Goal: Navigation & Orientation: Find specific page/section

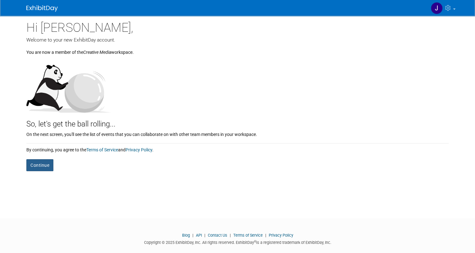
click at [33, 165] on button "Continue" at bounding box center [39, 165] width 27 height 12
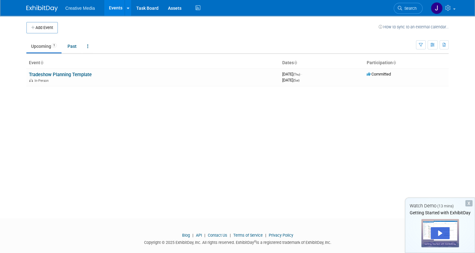
click at [469, 204] on div "X" at bounding box center [469, 203] width 7 height 6
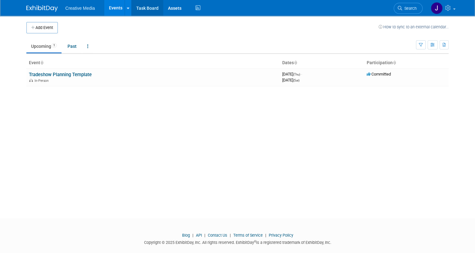
click at [136, 9] on link "Task Board" at bounding box center [148, 8] width 32 height 16
